Goal: Task Accomplishment & Management: Use online tool/utility

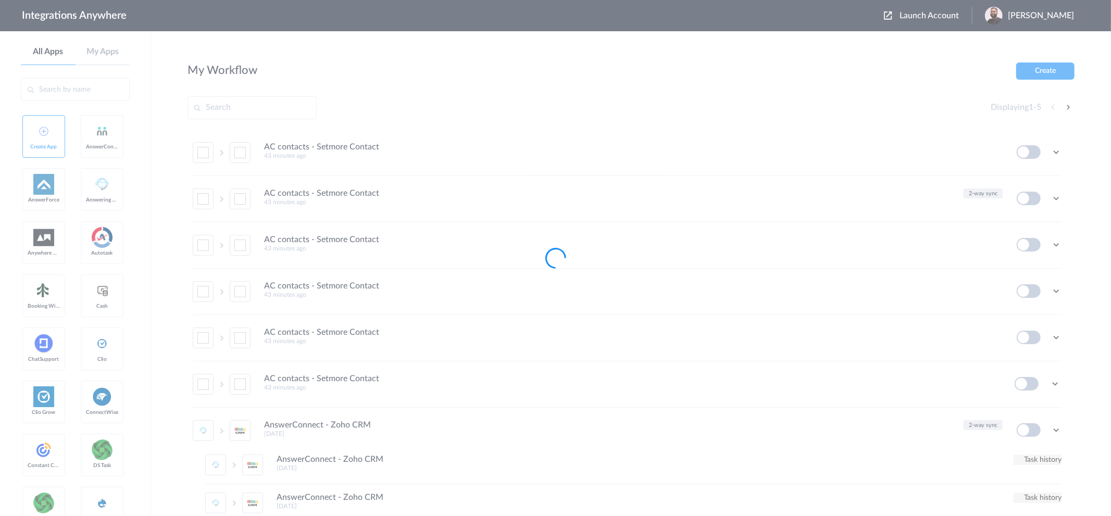
click at [935, 17] on div at bounding box center [555, 258] width 1111 height 516
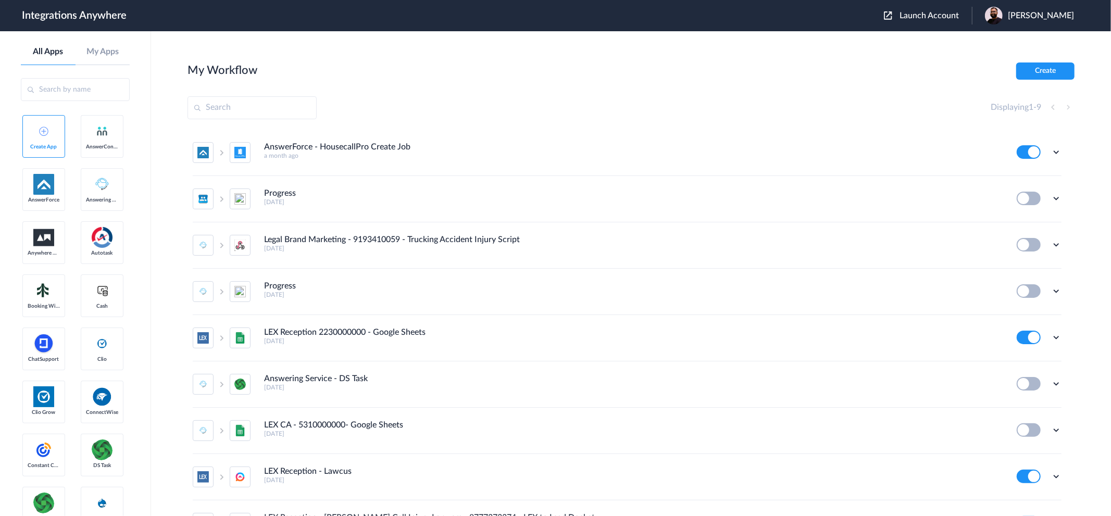
click at [935, 17] on span "Launch Account" at bounding box center [929, 15] width 59 height 8
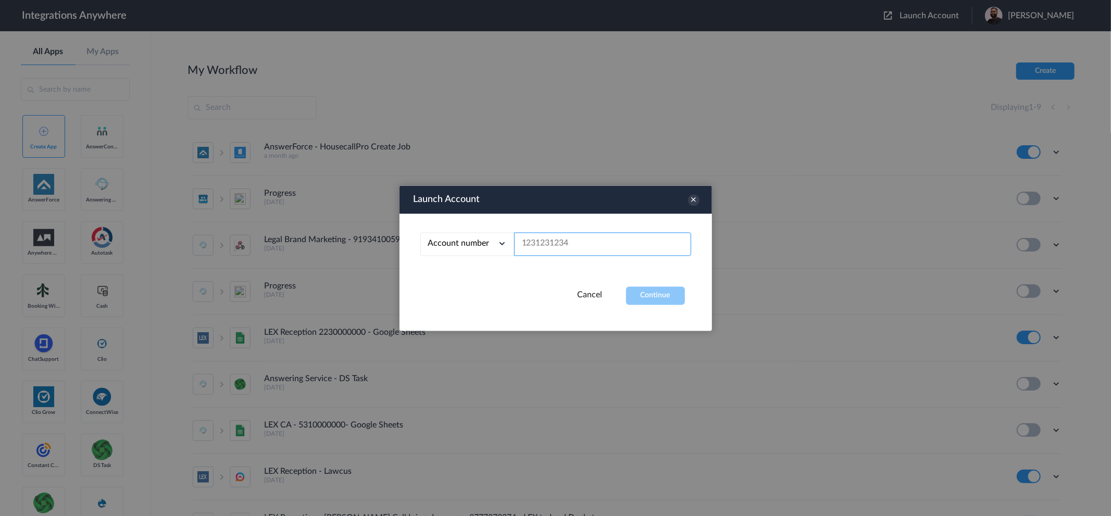
click at [601, 237] on input "text" at bounding box center [602, 243] width 177 height 23
paste input "2525949841"
type input "2525949841"
click at [646, 291] on button "Continue" at bounding box center [655, 296] width 59 height 18
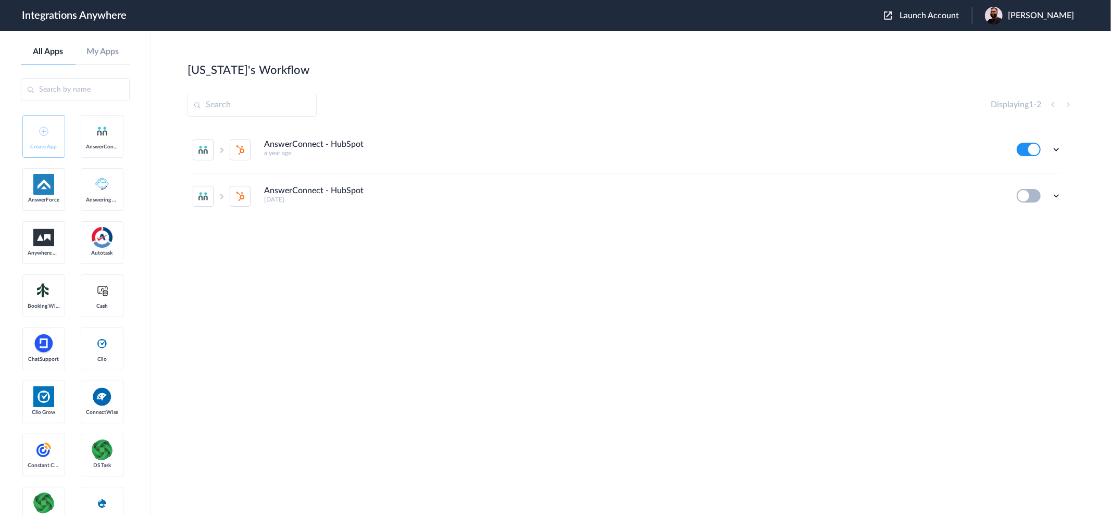
click at [609, 351] on section "[US_STATE]'s Workflow Create Displaying 1 - 2 AnswerConnect - HubSpot a year ag…" at bounding box center [631, 305] width 887 height 485
click at [409, 251] on div "AnswerConnect - HubSpot a year ago Edit Task history Delete AnswerConnect - Hub…" at bounding box center [631, 205] width 887 height 156
click at [641, 268] on div "AnswerConnect - HubSpot a year ago Edit Task history Delete AnswerConnect - Hub…" at bounding box center [631, 205] width 887 height 156
